Goal: Find specific page/section: Find specific page/section

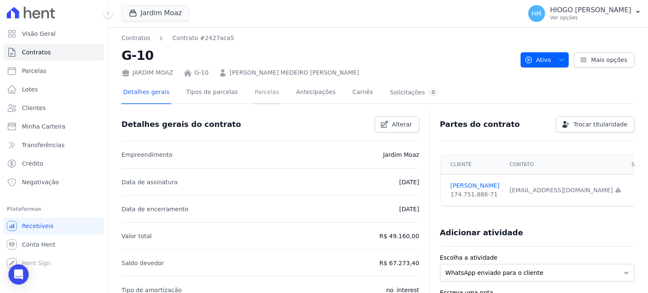
click at [253, 94] on link "Parcelas" at bounding box center [267, 93] width 28 height 22
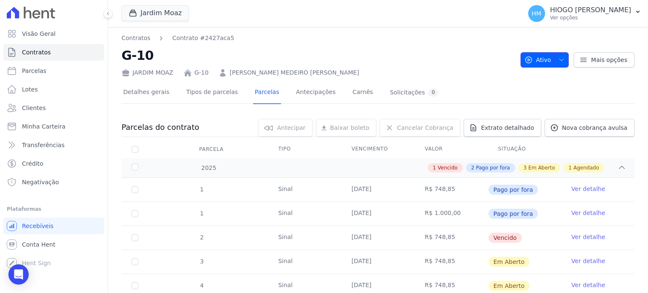
click at [554, 59] on span "button" at bounding box center [559, 59] width 11 height 13
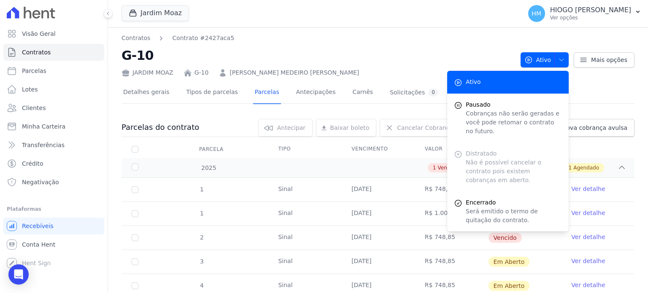
click at [493, 151] on div "Distratado Não é possível cancelar o contrato pois existem cobranças em aberto." at bounding box center [507, 167] width 121 height 49
click at [397, 50] on h2 "G-10" at bounding box center [317, 55] width 392 height 19
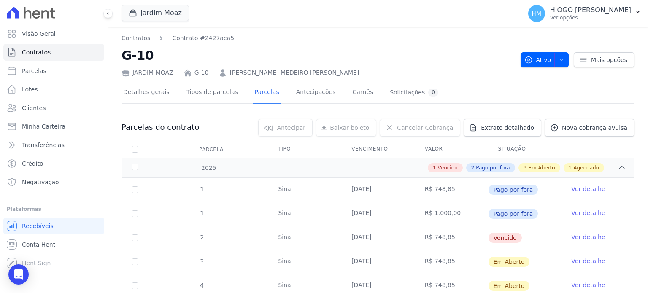
click at [587, 235] on link "Ver detalhe" at bounding box center [588, 237] width 34 height 8
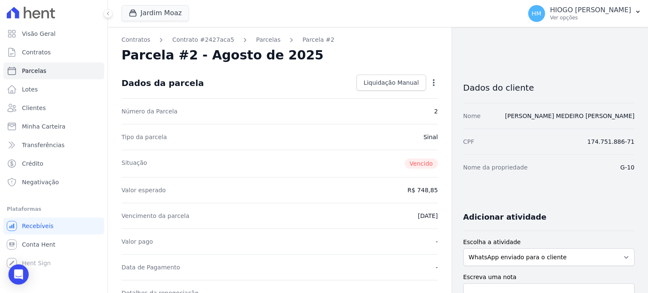
click at [430, 83] on icon "button" at bounding box center [433, 82] width 8 height 8
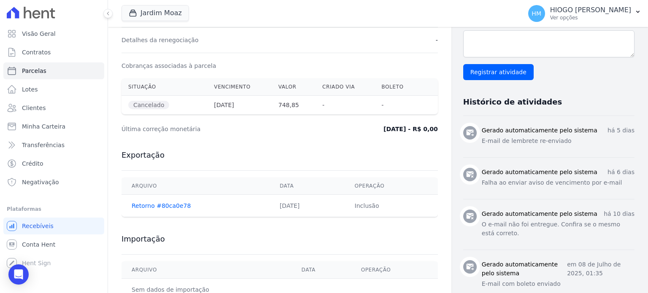
scroll to position [323, 0]
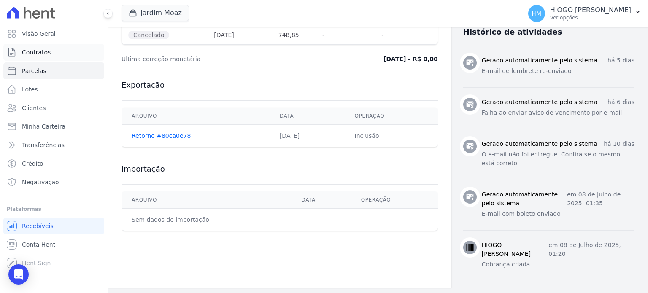
click at [41, 48] on span "Contratos" at bounding box center [36, 52] width 29 height 8
